Goal: Use online tool/utility

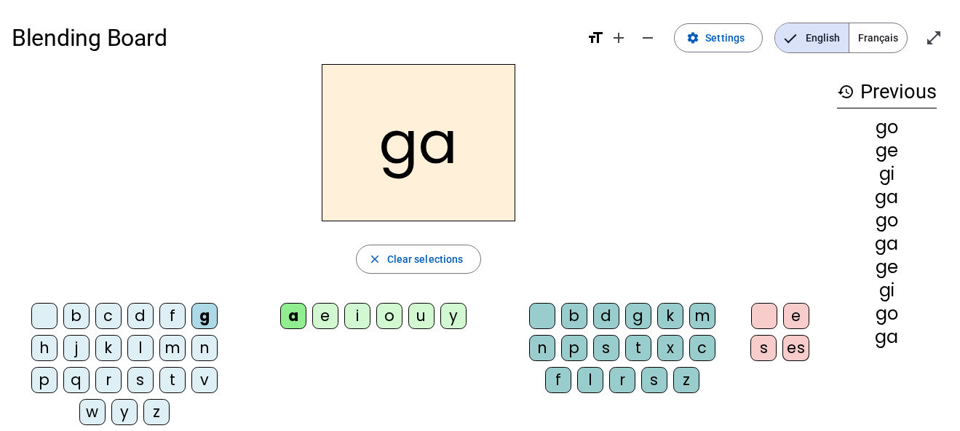
scroll to position [34, 0]
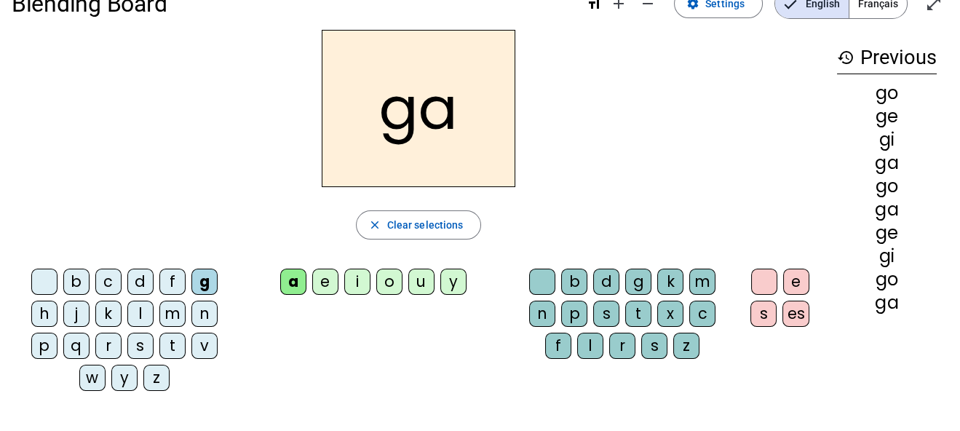
click at [327, 279] on div "e" at bounding box center [325, 281] width 26 height 26
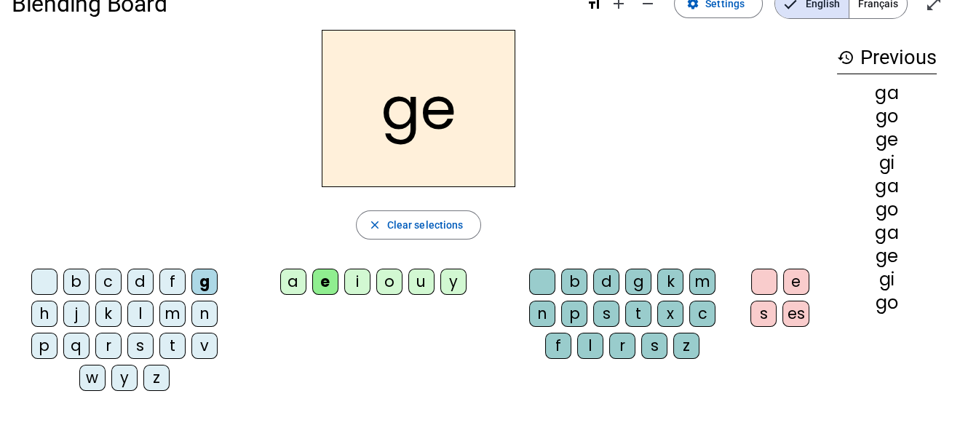
click at [356, 276] on div "i" at bounding box center [357, 281] width 26 height 26
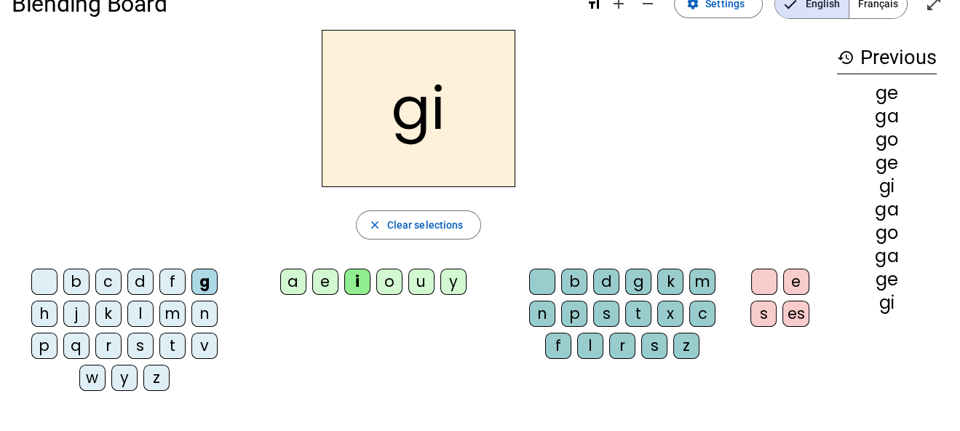
click at [386, 278] on div "o" at bounding box center [389, 281] width 26 height 26
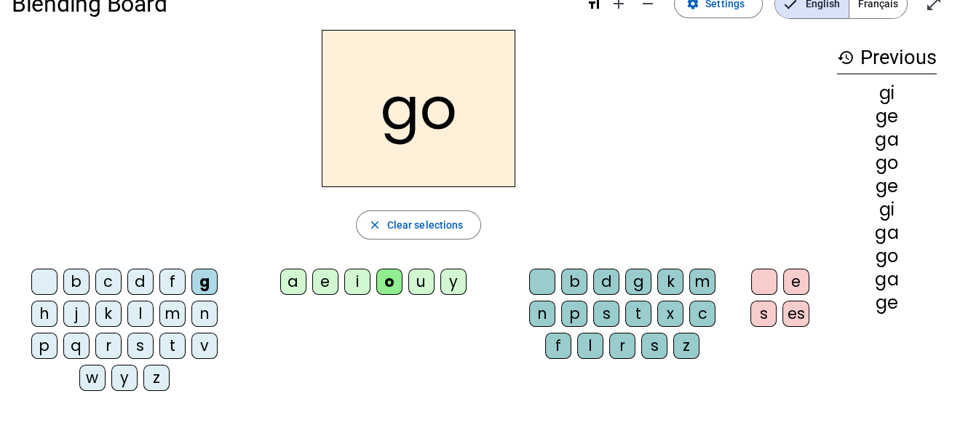
click at [418, 281] on div "u" at bounding box center [421, 281] width 26 height 26
click at [468, 285] on letter-bubble "y" at bounding box center [456, 284] width 32 height 32
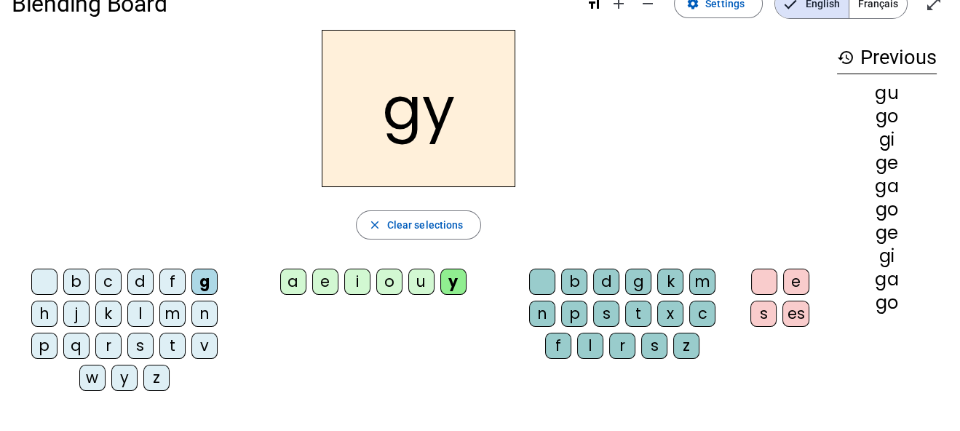
click at [298, 281] on div "a" at bounding box center [293, 281] width 26 height 26
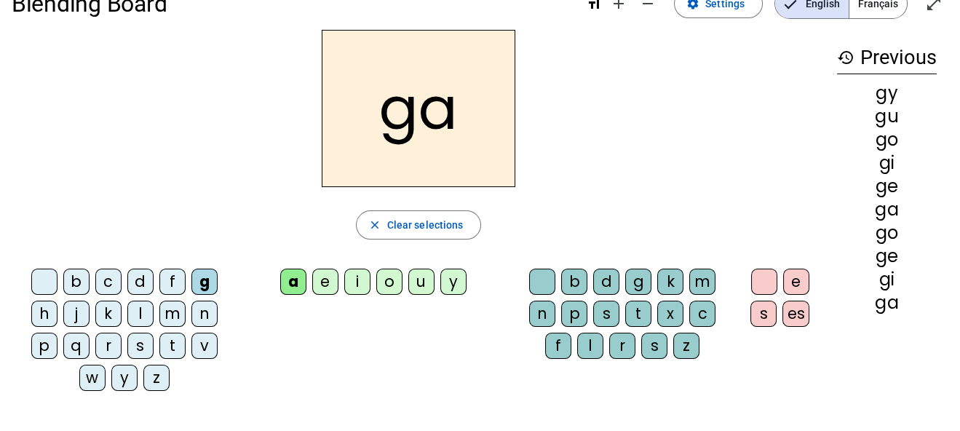
click at [324, 282] on div "e" at bounding box center [325, 281] width 26 height 26
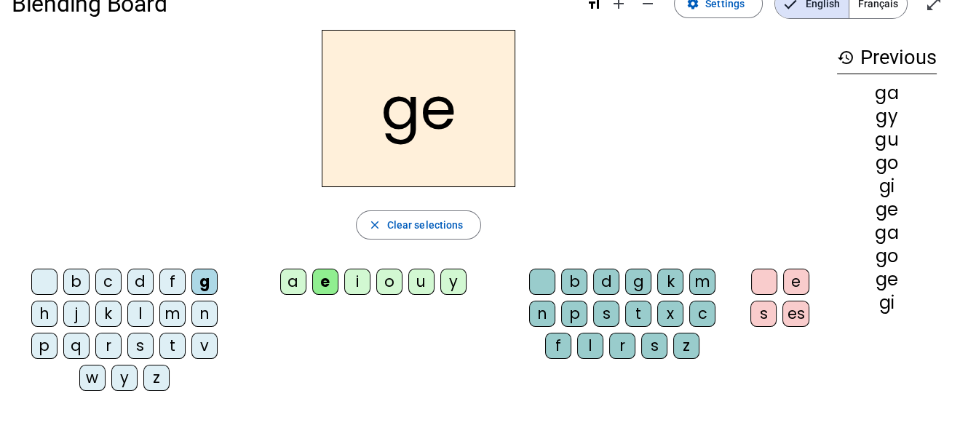
click at [360, 279] on div "i" at bounding box center [357, 281] width 26 height 26
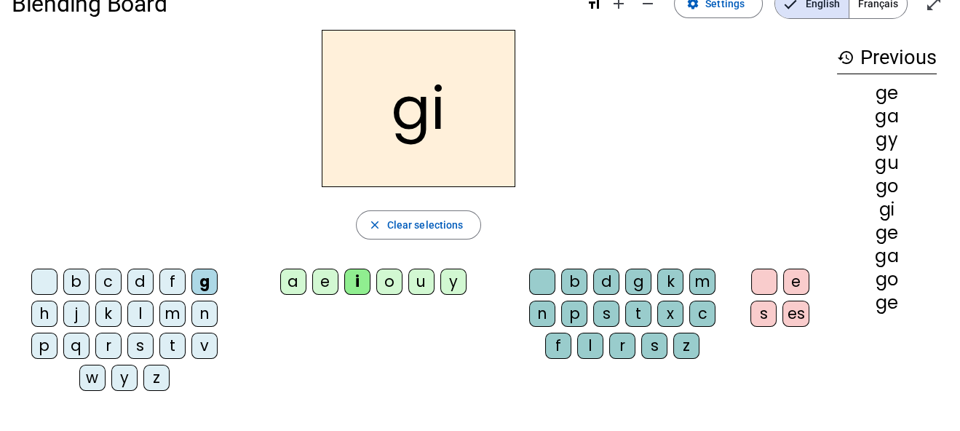
click at [386, 282] on div "o" at bounding box center [389, 281] width 26 height 26
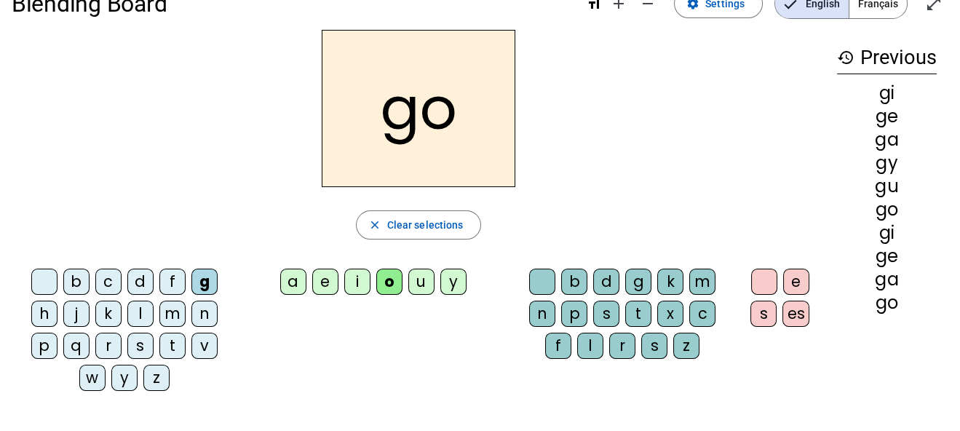
click at [419, 283] on div "u" at bounding box center [421, 281] width 26 height 26
click at [452, 284] on div "y" at bounding box center [453, 281] width 26 height 26
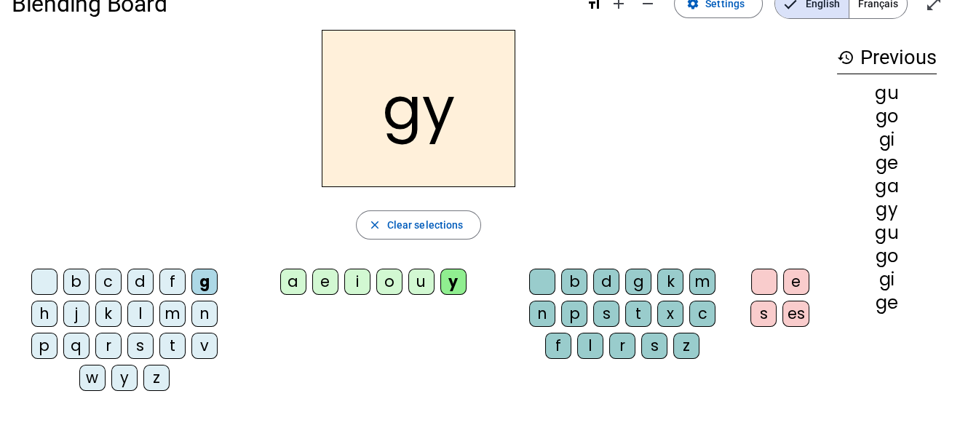
click at [108, 284] on div "c" at bounding box center [108, 281] width 26 height 26
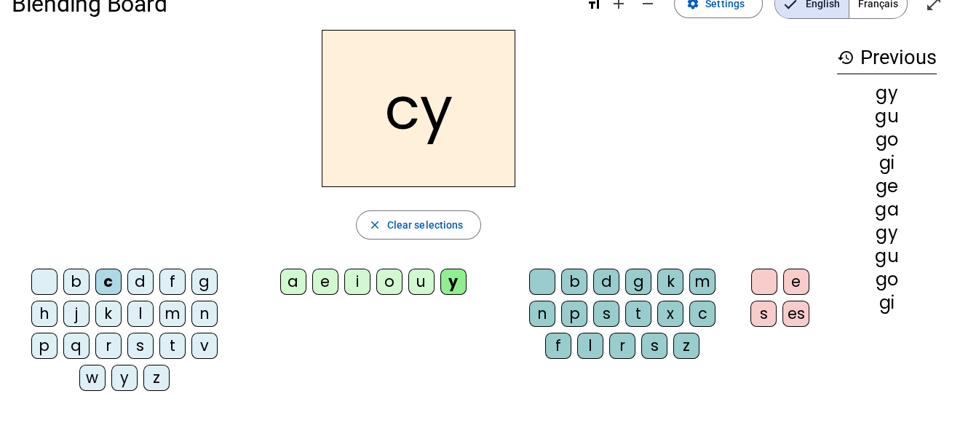
click at [423, 281] on div "u" at bounding box center [421, 281] width 26 height 26
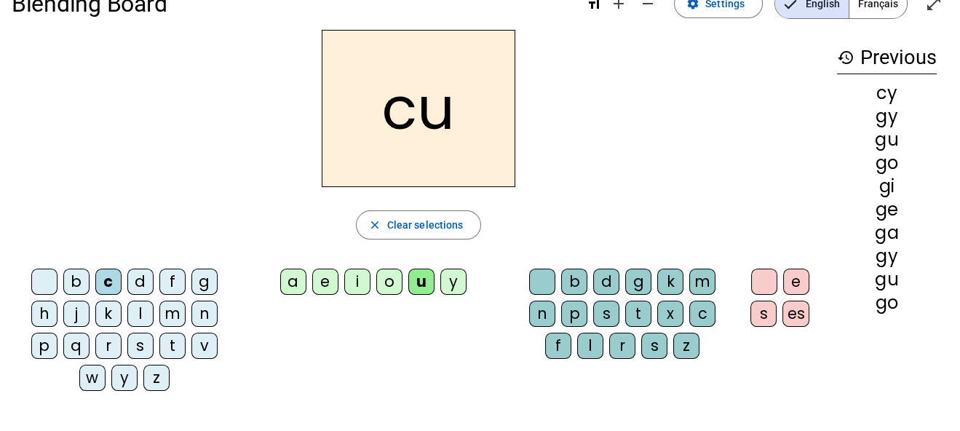
click at [391, 282] on div "o" at bounding box center [389, 281] width 26 height 26
click at [362, 282] on div "i" at bounding box center [357, 281] width 26 height 26
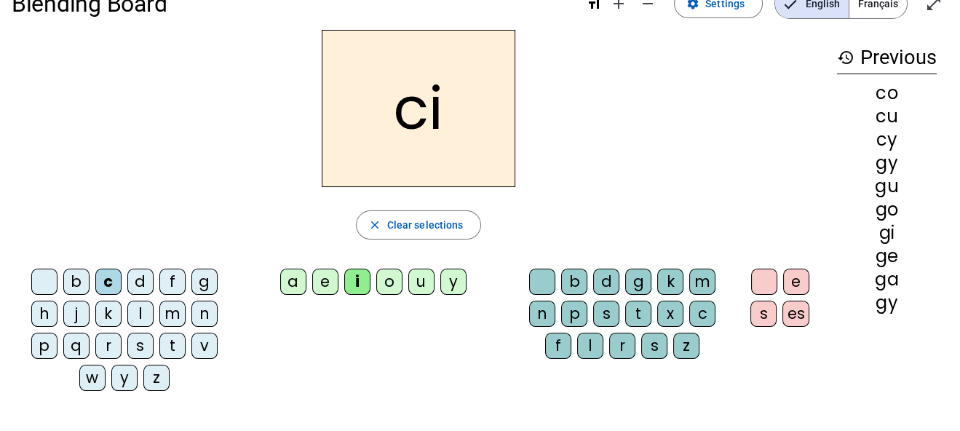
click at [332, 284] on div "e" at bounding box center [325, 281] width 26 height 26
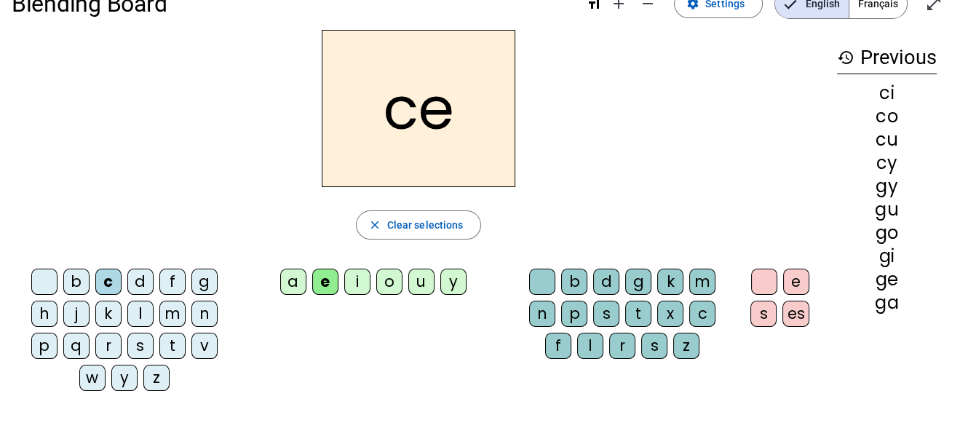
click at [296, 282] on div "a" at bounding box center [293, 281] width 26 height 26
click at [329, 282] on div "e" at bounding box center [325, 281] width 26 height 26
click at [362, 282] on div "i" at bounding box center [357, 281] width 26 height 26
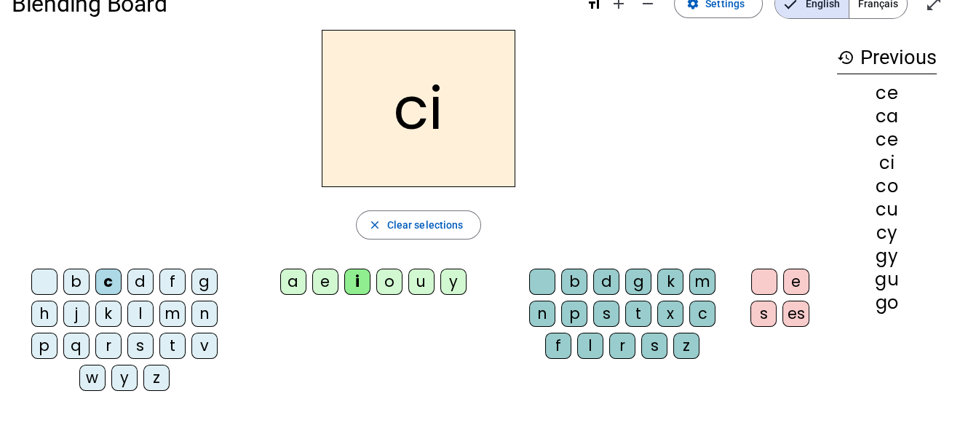
click at [391, 282] on div "o" at bounding box center [389, 281] width 26 height 26
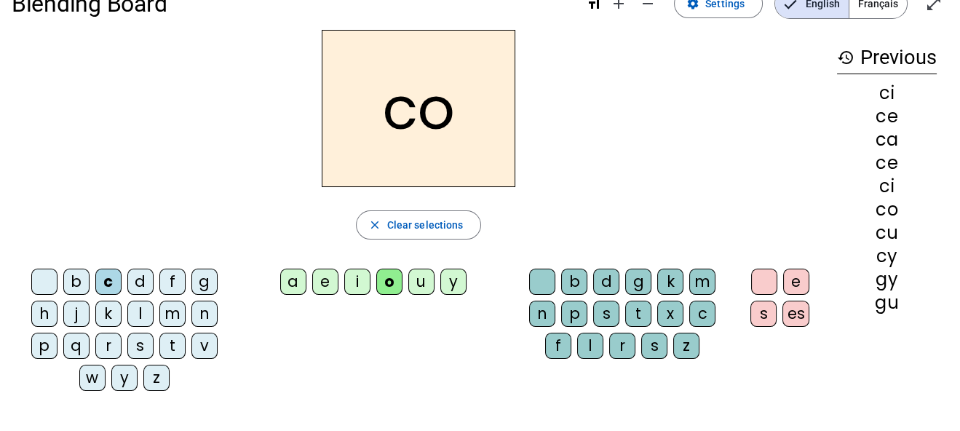
click at [422, 290] on div "u" at bounding box center [421, 281] width 26 height 26
click at [458, 289] on div "y" at bounding box center [453, 281] width 26 height 26
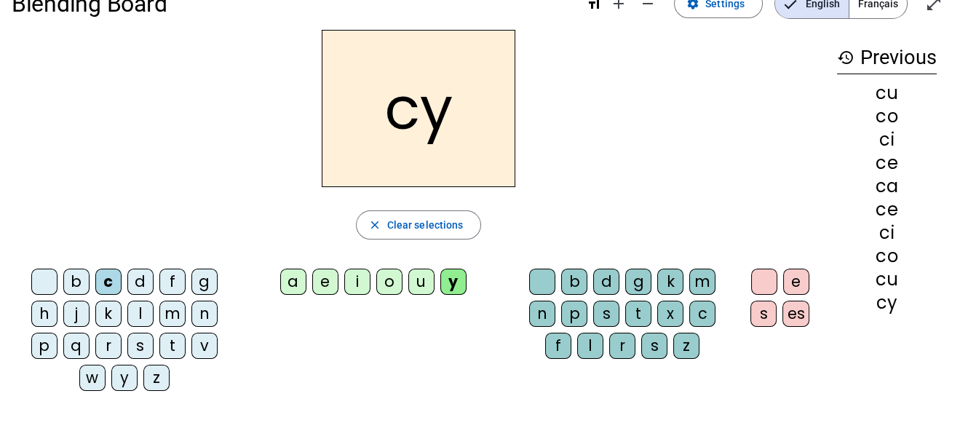
click at [44, 276] on div at bounding box center [44, 281] width 26 height 26
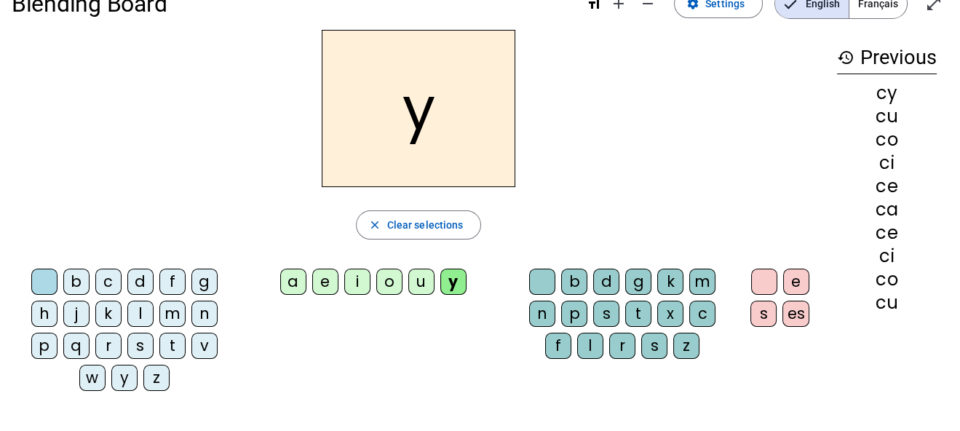
click at [359, 279] on div "i" at bounding box center [357, 281] width 26 height 26
click at [461, 278] on div "y" at bounding box center [453, 281] width 26 height 26
click at [353, 284] on div "i" at bounding box center [357, 281] width 26 height 26
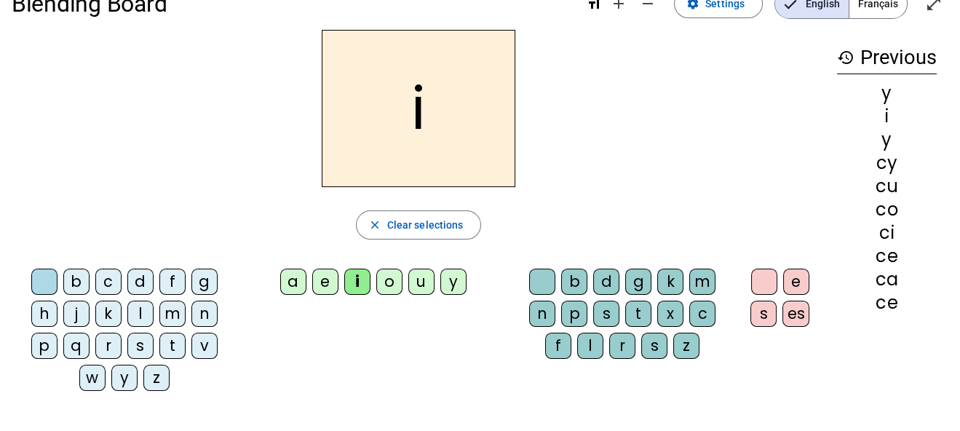
click at [458, 281] on div "y" at bounding box center [453, 281] width 26 height 26
click at [79, 275] on div "b" at bounding box center [76, 281] width 26 height 26
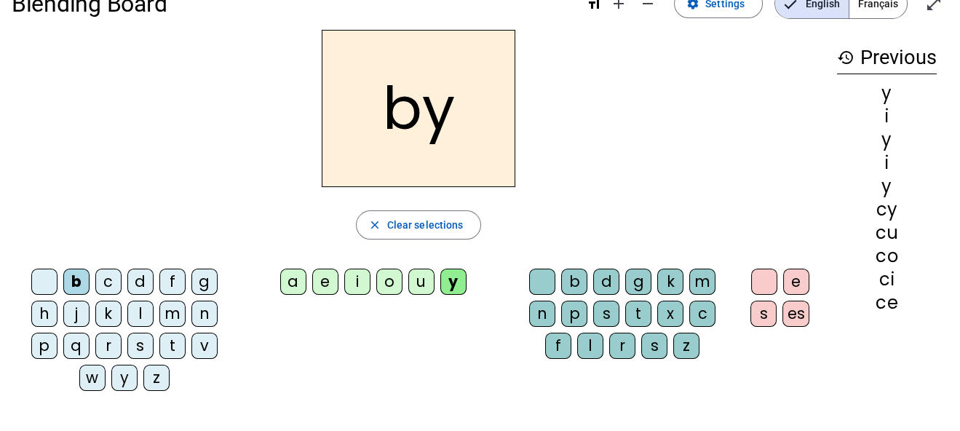
click at [425, 282] on div "u" at bounding box center [421, 281] width 26 height 26
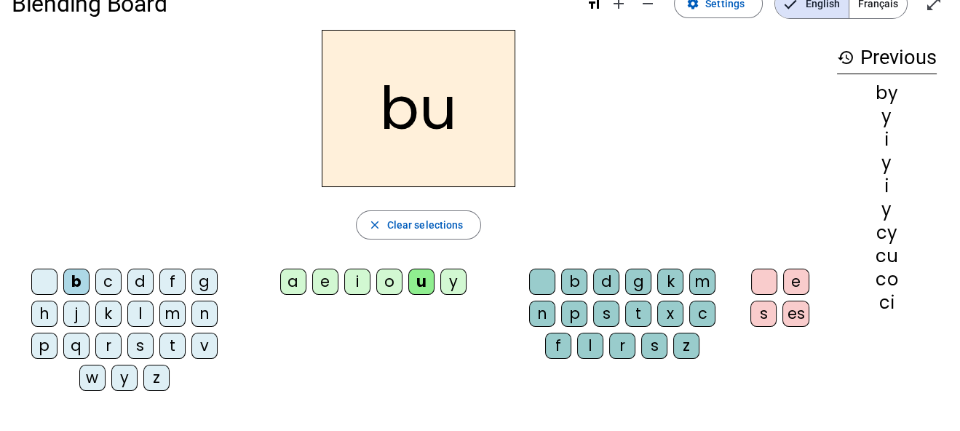
click at [388, 279] on div "o" at bounding box center [389, 281] width 26 height 26
click at [141, 271] on div "d" at bounding box center [140, 281] width 26 height 26
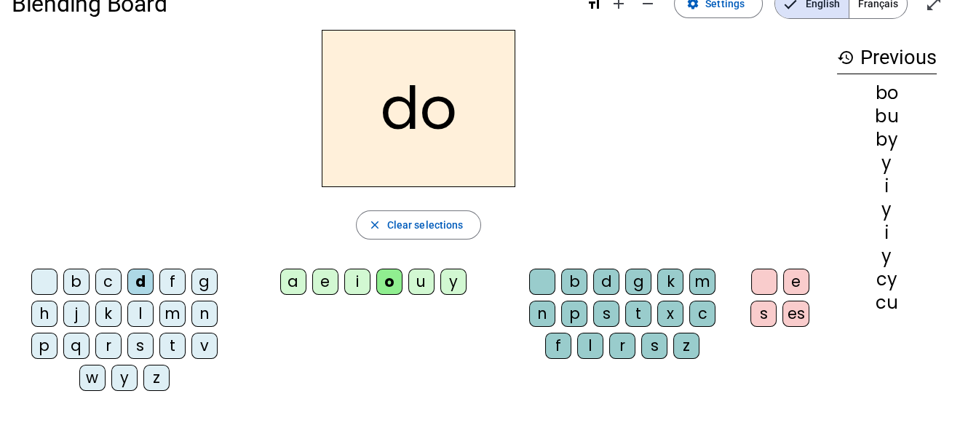
click at [77, 276] on div "b" at bounding box center [76, 281] width 26 height 26
click at [139, 276] on div "d" at bounding box center [140, 281] width 26 height 26
click at [287, 284] on div "a" at bounding box center [293, 281] width 26 height 26
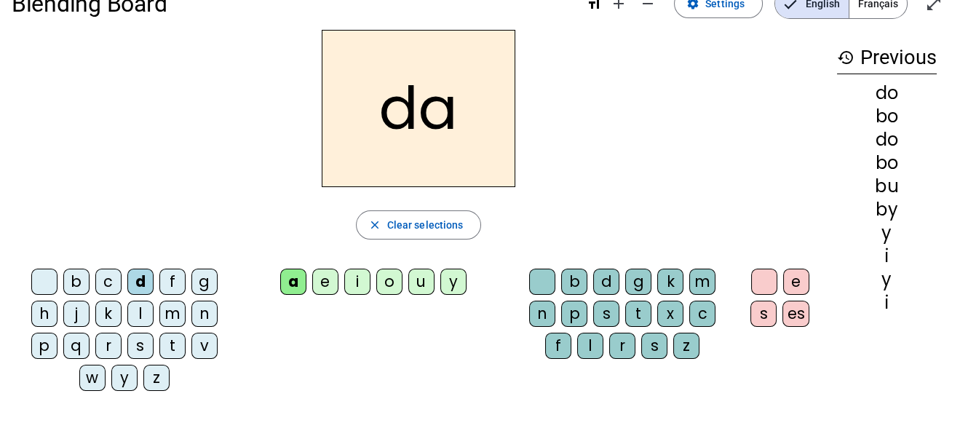
click at [72, 277] on div "b" at bounding box center [76, 281] width 26 height 26
click at [356, 282] on div "i" at bounding box center [357, 281] width 26 height 26
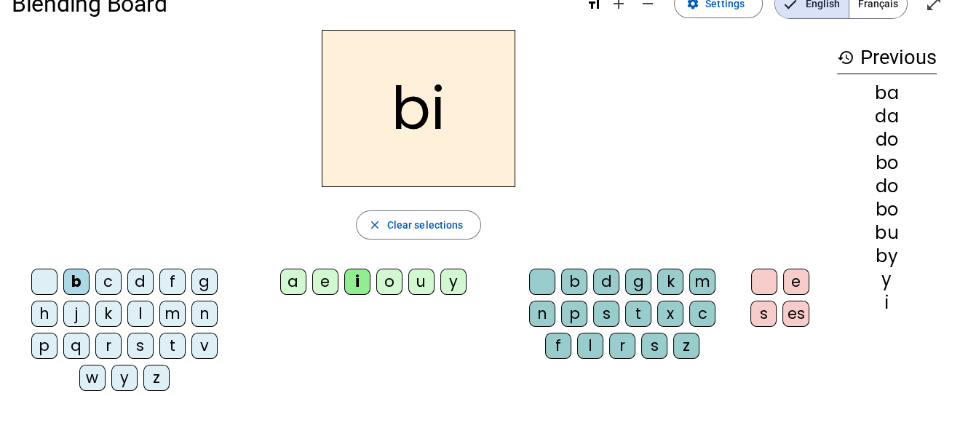
click at [140, 283] on div "d" at bounding box center [140, 281] width 26 height 26
click at [413, 287] on div "u" at bounding box center [421, 281] width 26 height 26
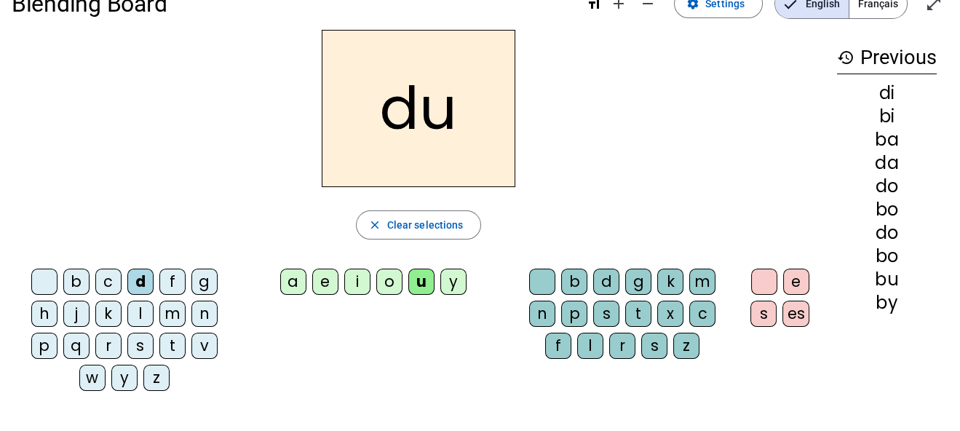
click at [73, 275] on div "b" at bounding box center [76, 281] width 26 height 26
click at [391, 282] on div "o" at bounding box center [389, 281] width 26 height 26
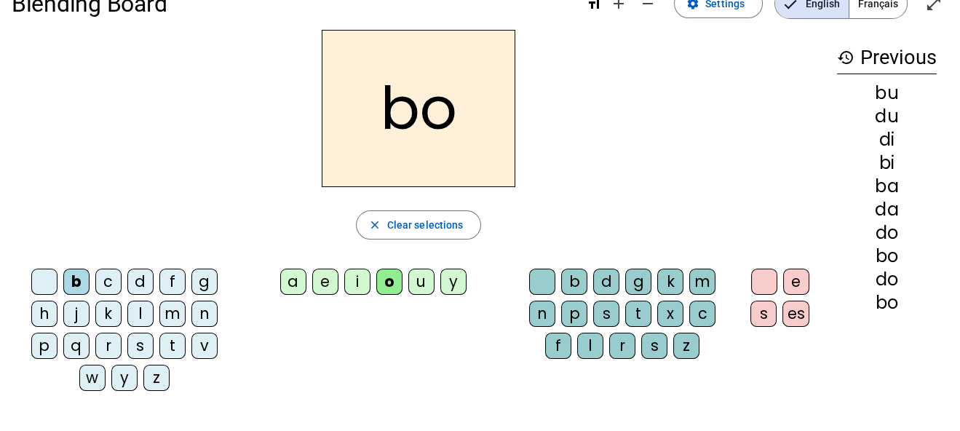
click at [134, 278] on div "d" at bounding box center [140, 281] width 26 height 26
click at [361, 278] on div "i" at bounding box center [357, 281] width 26 height 26
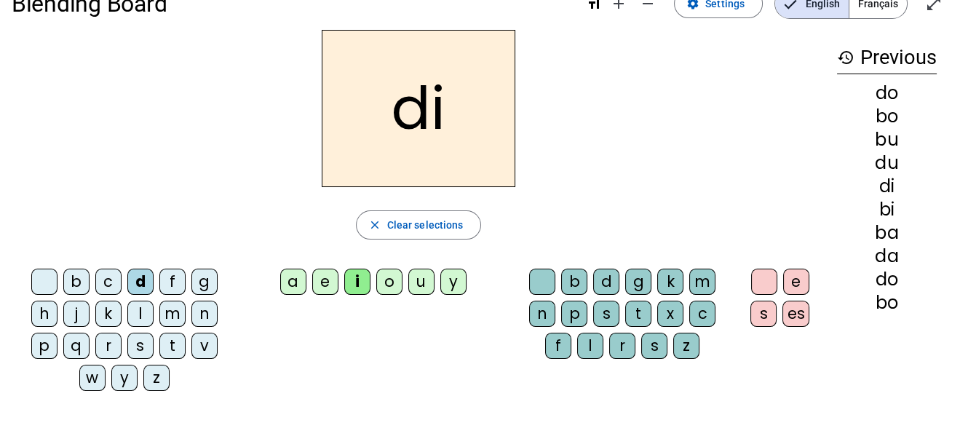
click at [76, 282] on div "b" at bounding box center [76, 281] width 26 height 26
click at [292, 285] on div "a" at bounding box center [293, 281] width 26 height 26
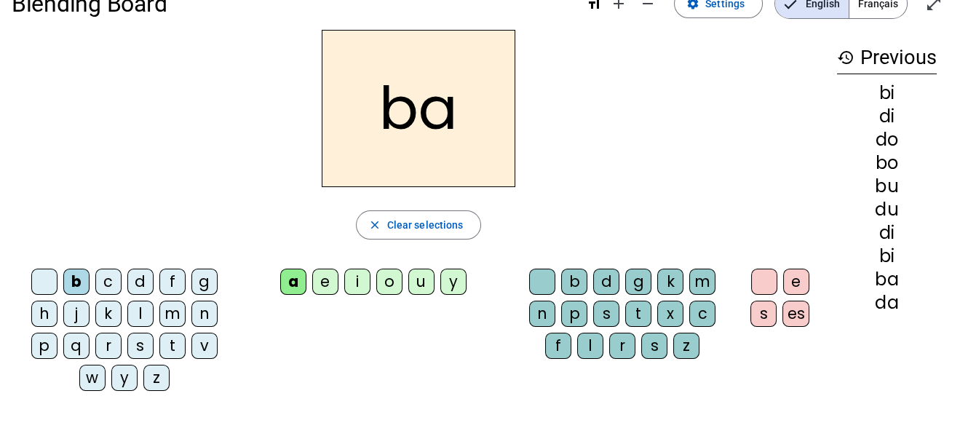
click at [140, 274] on div "d" at bounding box center [140, 281] width 26 height 26
click at [143, 309] on div "l" at bounding box center [140, 313] width 26 height 26
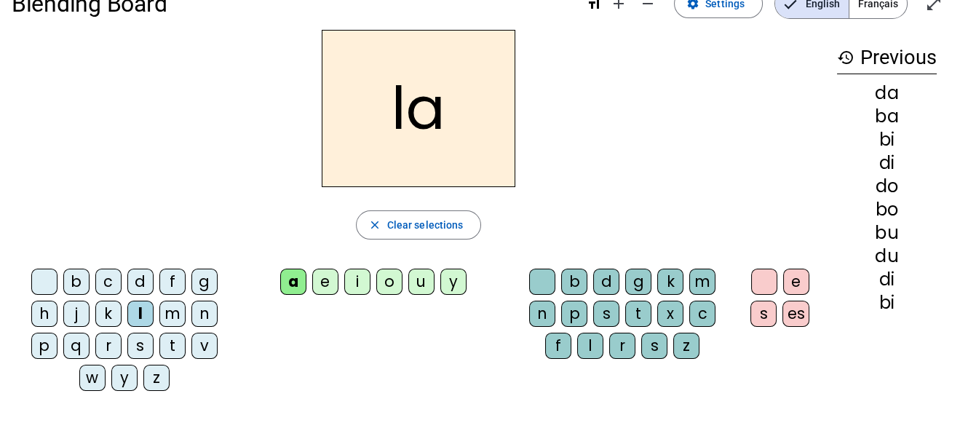
click at [706, 311] on div "c" at bounding box center [702, 313] width 26 height 26
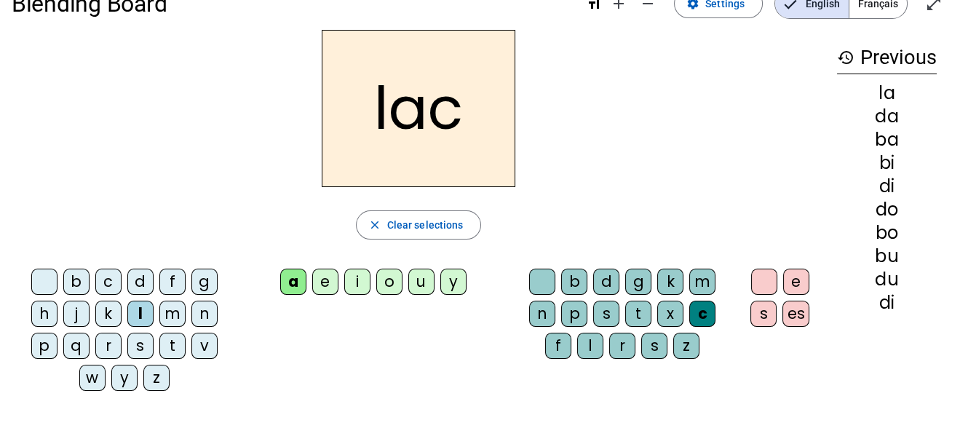
click at [76, 282] on div "b" at bounding box center [76, 281] width 26 height 26
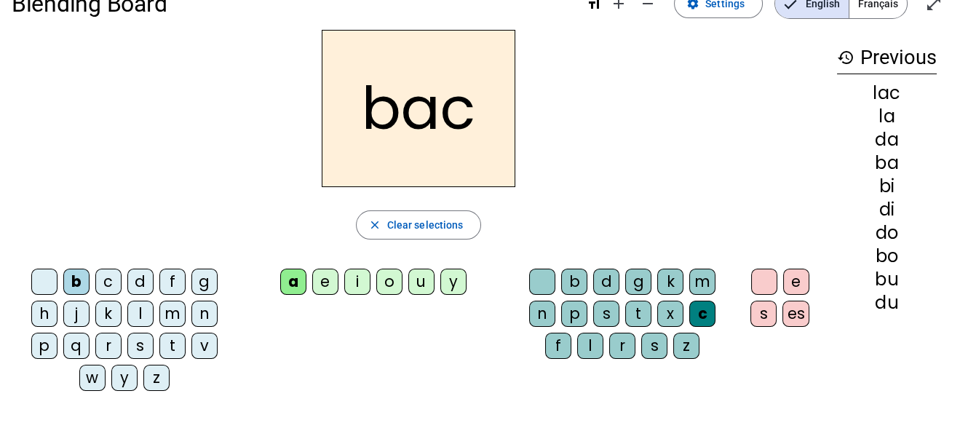
click at [136, 279] on div "d" at bounding box center [140, 281] width 26 height 26
click at [39, 342] on div "p" at bounding box center [44, 345] width 26 height 26
click at [137, 341] on div "s" at bounding box center [140, 345] width 26 height 26
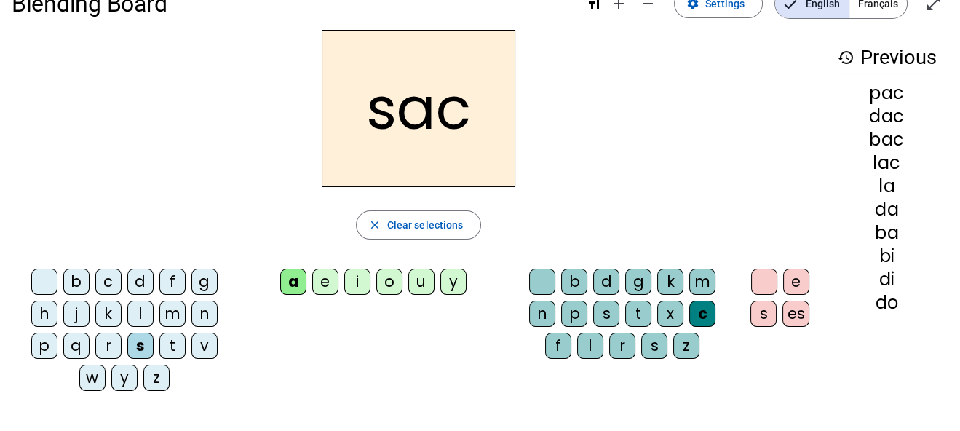
click at [578, 306] on div "p" at bounding box center [574, 313] width 26 height 26
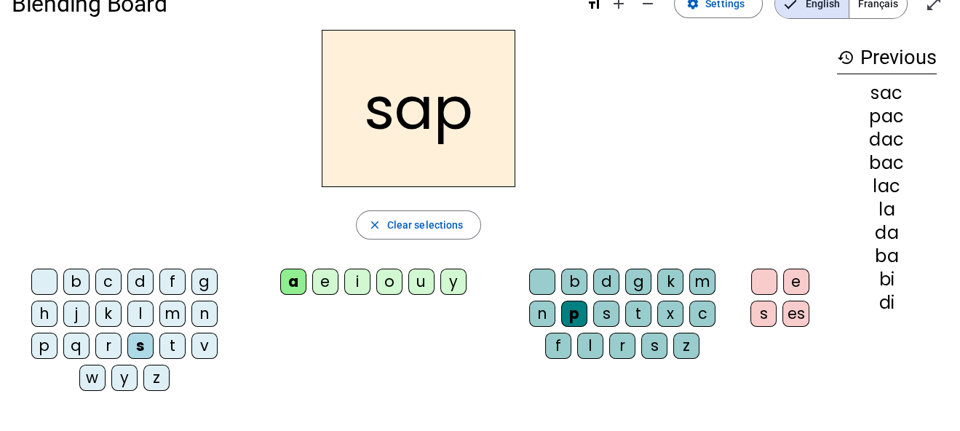
click at [800, 278] on div "e" at bounding box center [796, 281] width 26 height 26
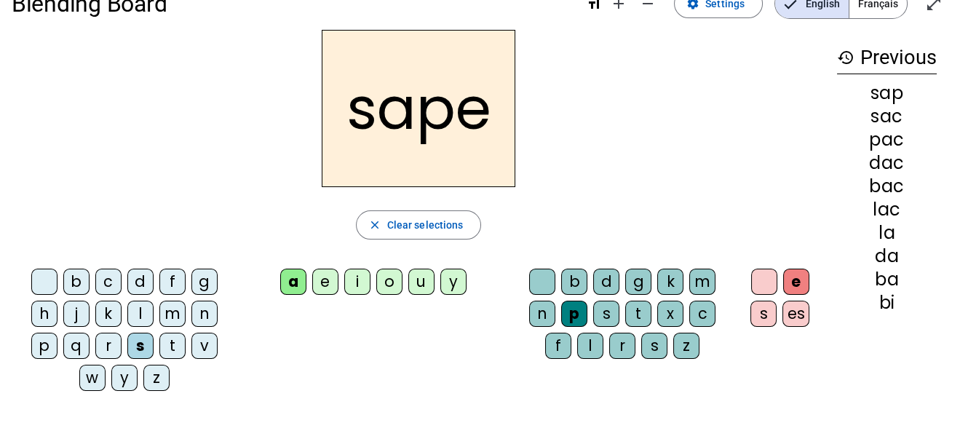
click at [111, 279] on div "c" at bounding box center [108, 281] width 26 height 26
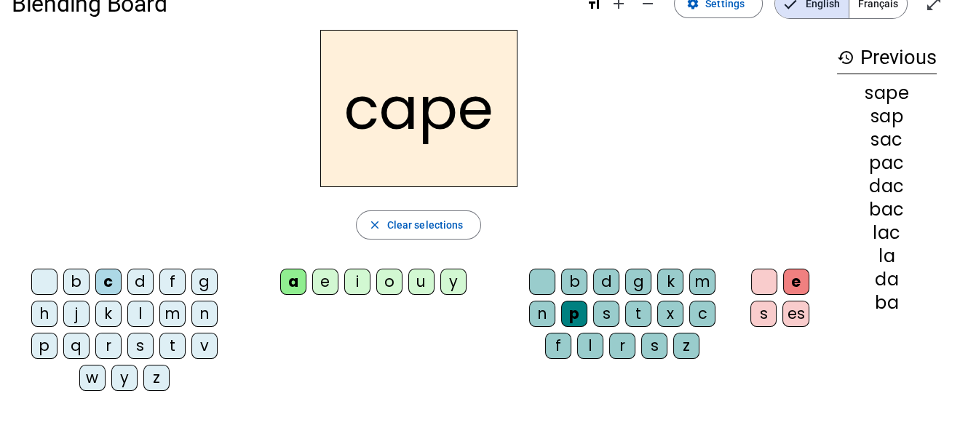
click at [204, 313] on div "n" at bounding box center [204, 313] width 26 height 26
click at [202, 343] on div "v" at bounding box center [204, 345] width 26 height 26
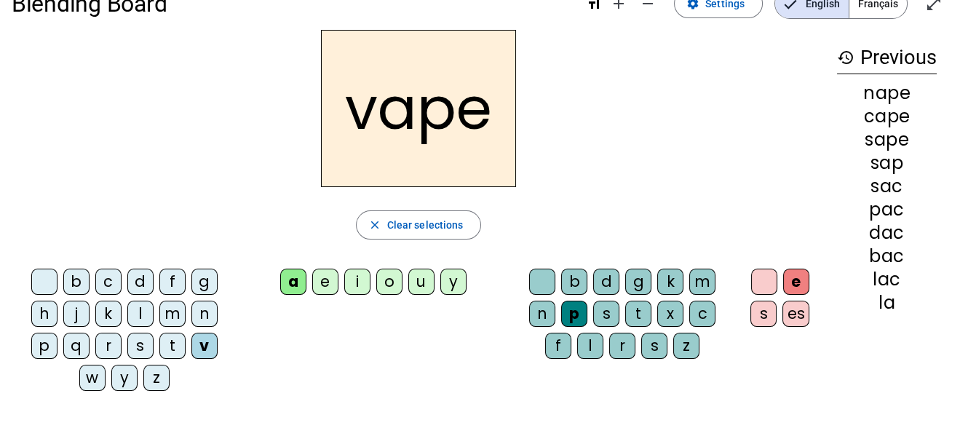
click at [360, 282] on div "i" at bounding box center [357, 281] width 26 height 26
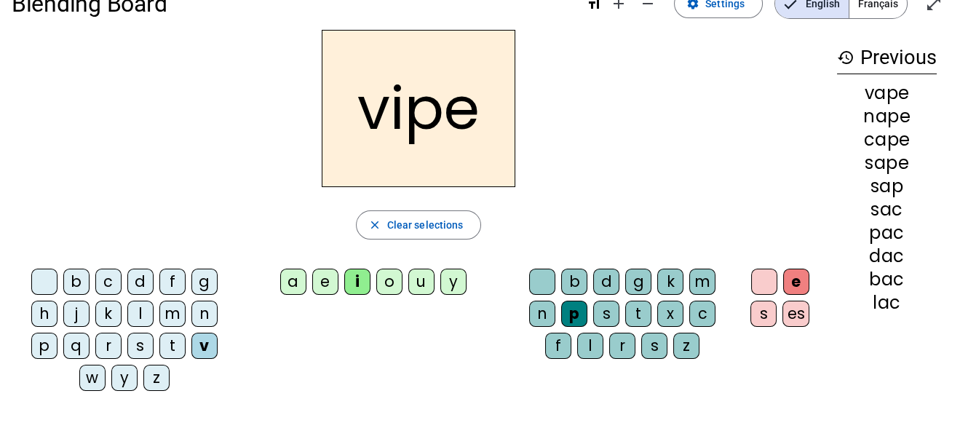
click at [638, 311] on div "t" at bounding box center [638, 313] width 26 height 26
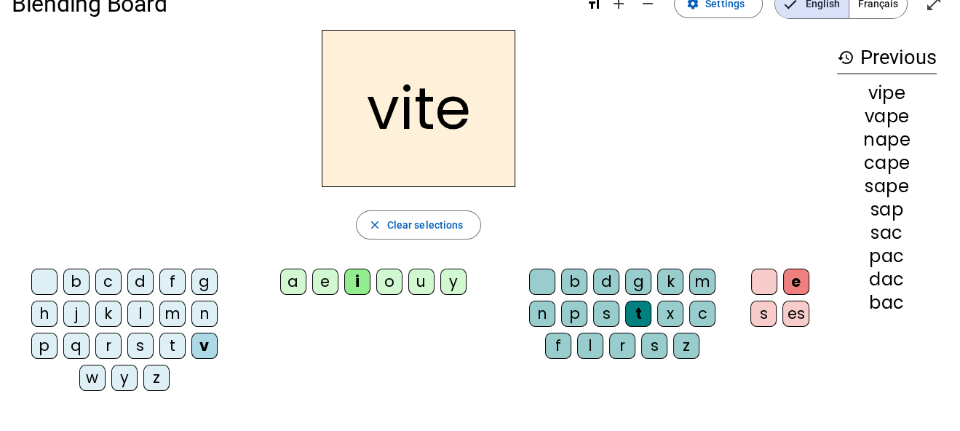
click at [141, 282] on div "d" at bounding box center [140, 281] width 26 height 26
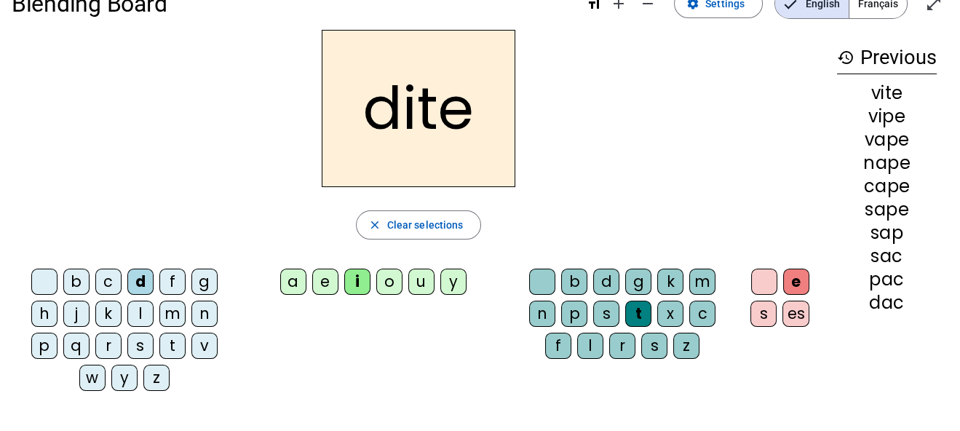
click at [133, 345] on div "s" at bounding box center [140, 345] width 26 height 26
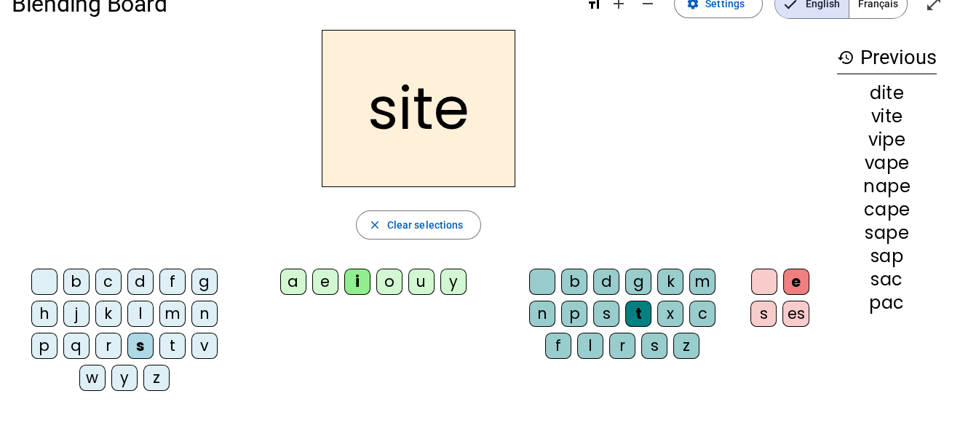
click at [580, 304] on div "p" at bounding box center [574, 313] width 26 height 26
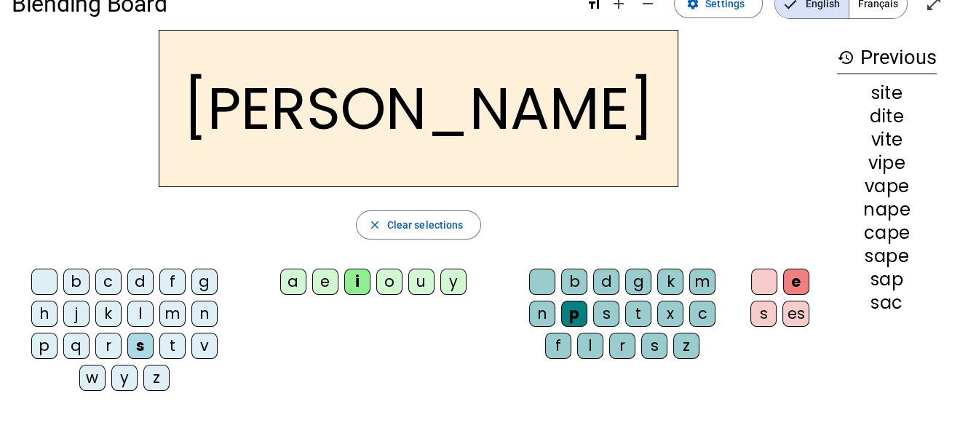
click at [47, 340] on div "p" at bounding box center [44, 345] width 26 height 26
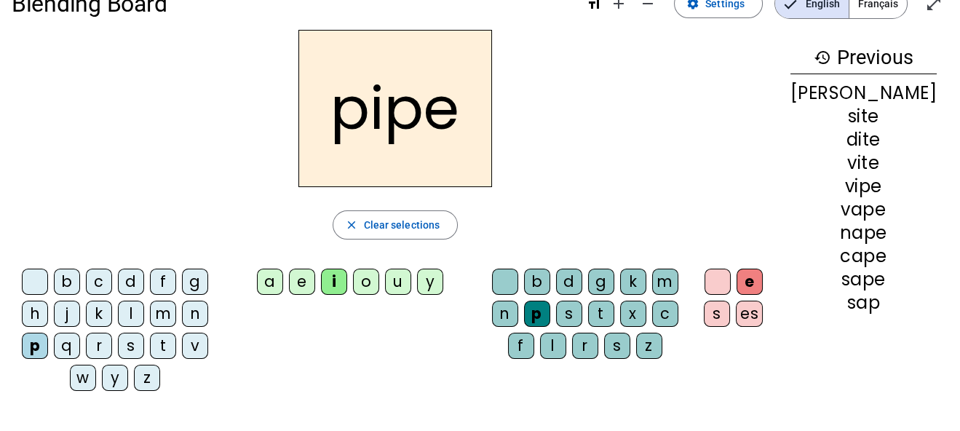
click at [174, 312] on div "m" at bounding box center [163, 313] width 26 height 26
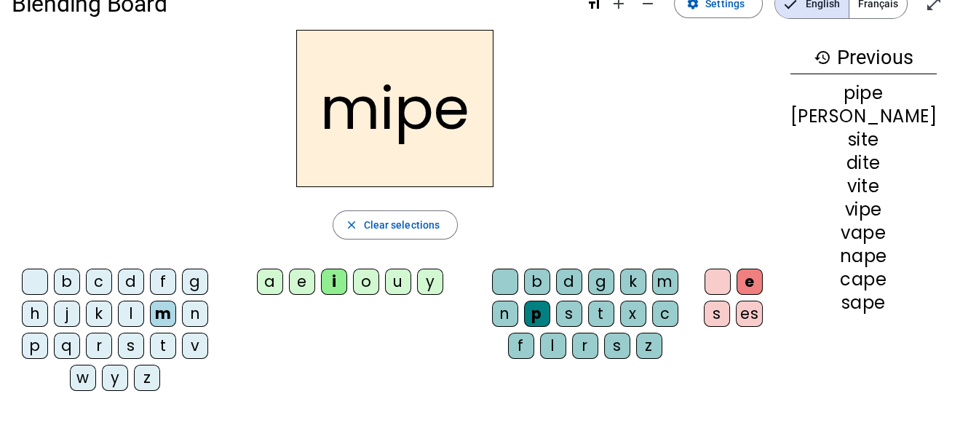
click at [175, 279] on div "f" at bounding box center [163, 281] width 26 height 26
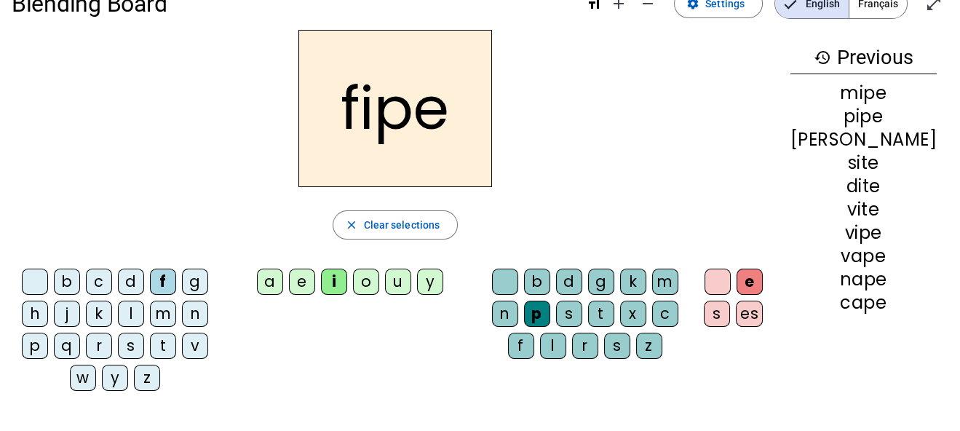
click at [140, 273] on div "d" at bounding box center [131, 281] width 26 height 26
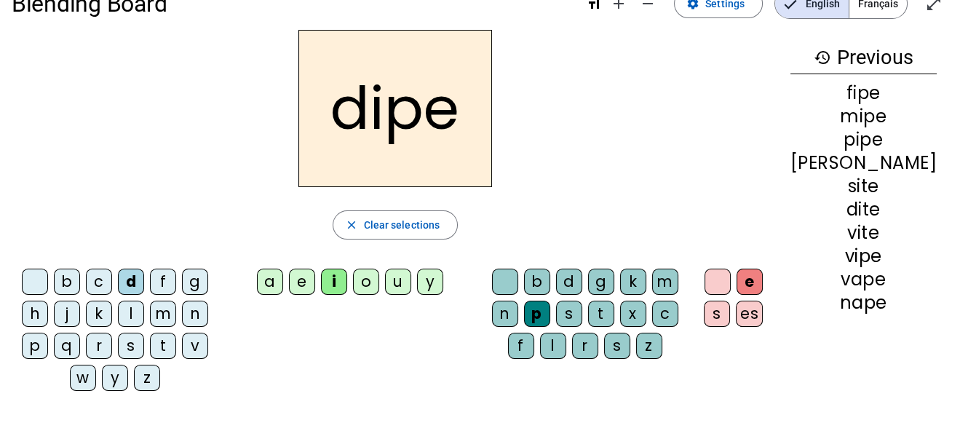
click at [79, 274] on div "b" at bounding box center [67, 281] width 26 height 26
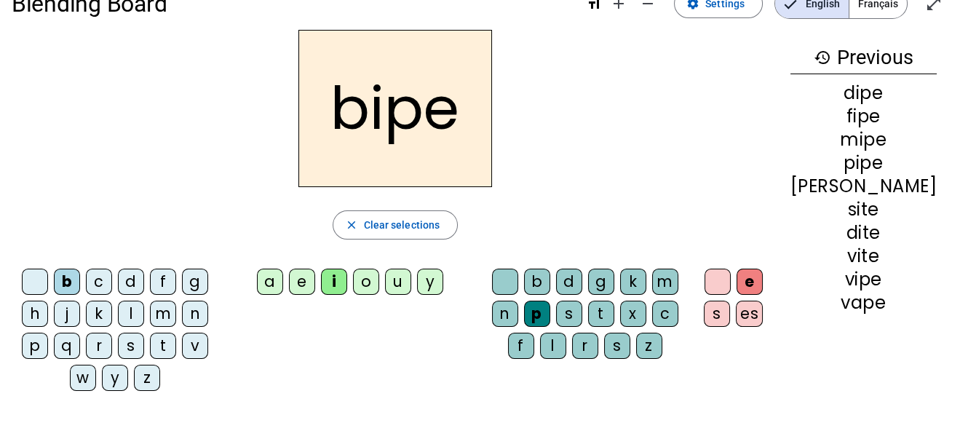
click at [283, 282] on div "a" at bounding box center [270, 281] width 26 height 26
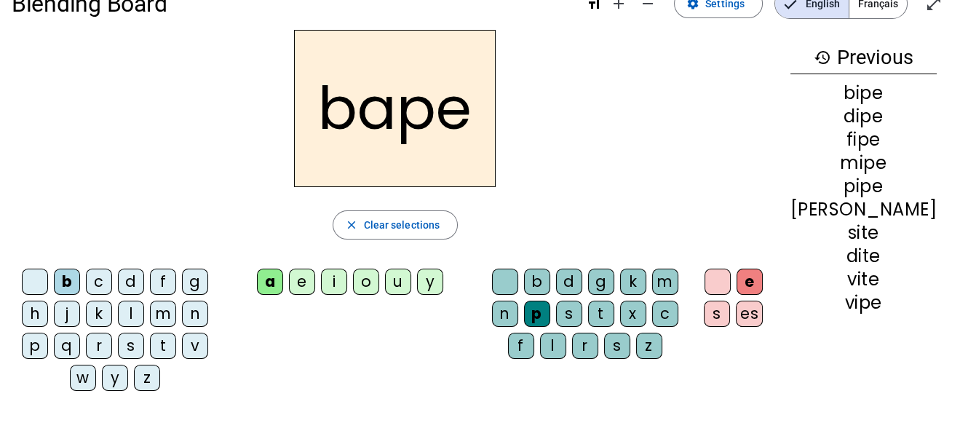
click at [598, 346] on div "r" at bounding box center [585, 345] width 26 height 26
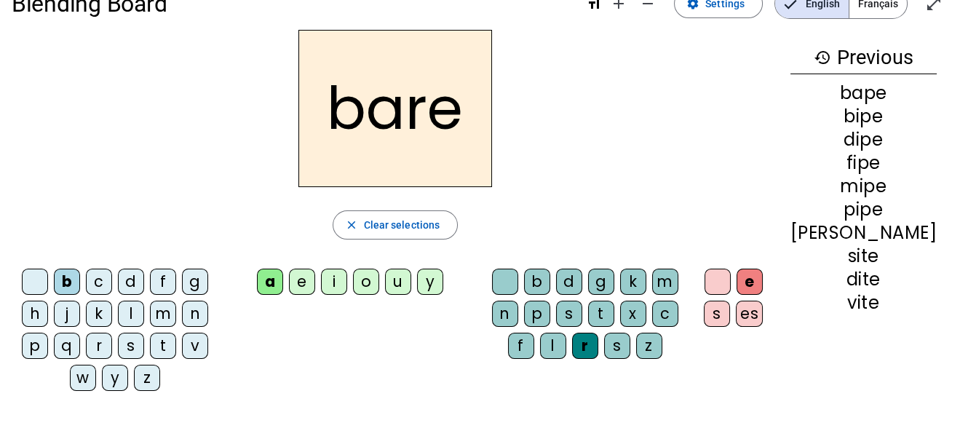
click at [169, 281] on div "f" at bounding box center [163, 281] width 26 height 26
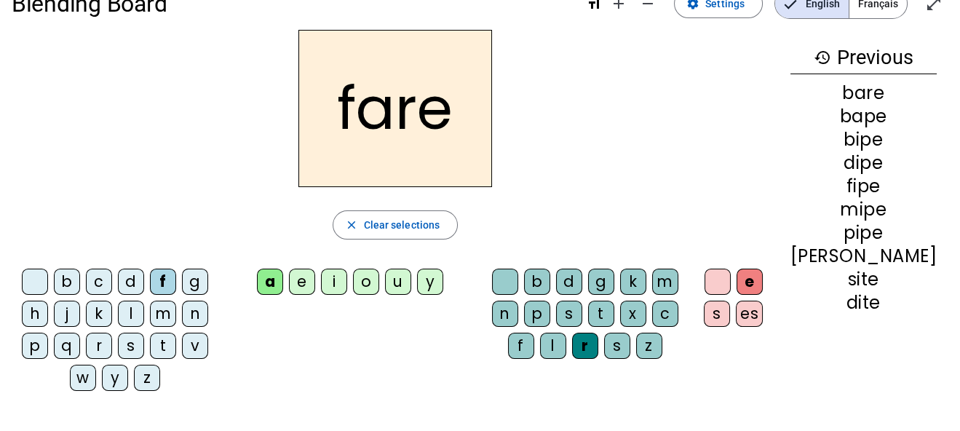
click at [142, 280] on div "d" at bounding box center [131, 281] width 26 height 26
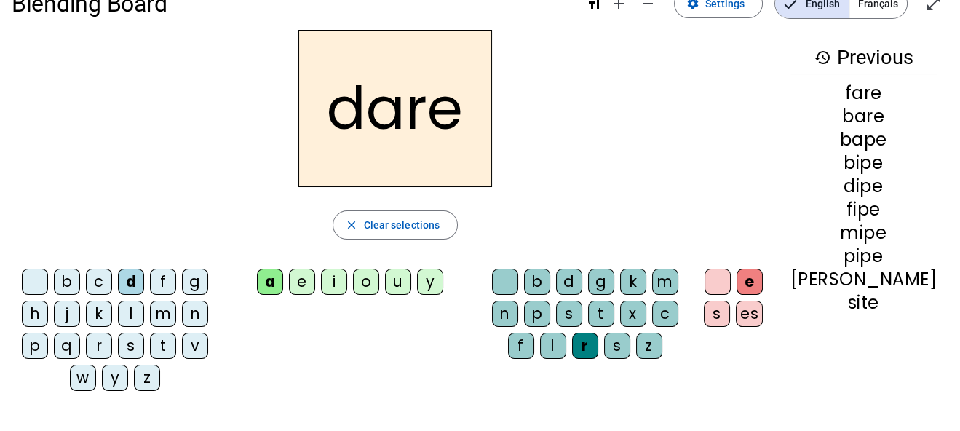
click at [172, 314] on div "m" at bounding box center [163, 313] width 26 height 26
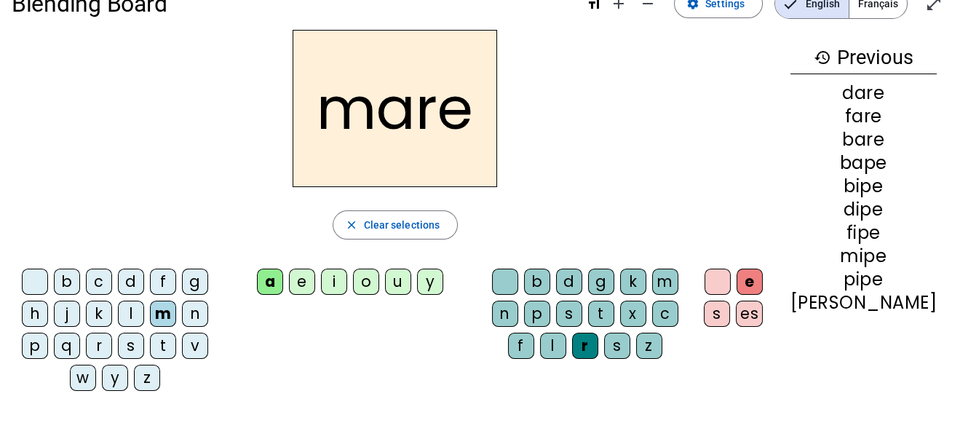
click at [41, 346] on div "p" at bounding box center [35, 345] width 26 height 26
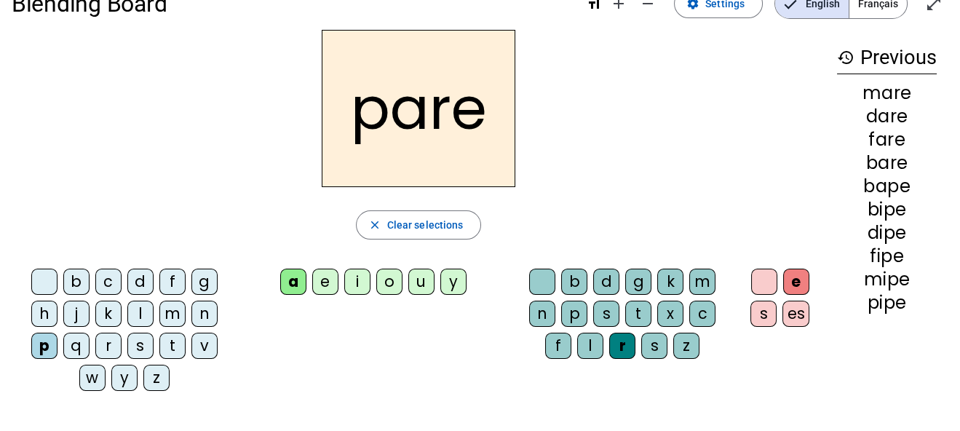
click at [107, 346] on div "r" at bounding box center [108, 345] width 26 height 26
